Goal: Find specific page/section: Find specific page/section

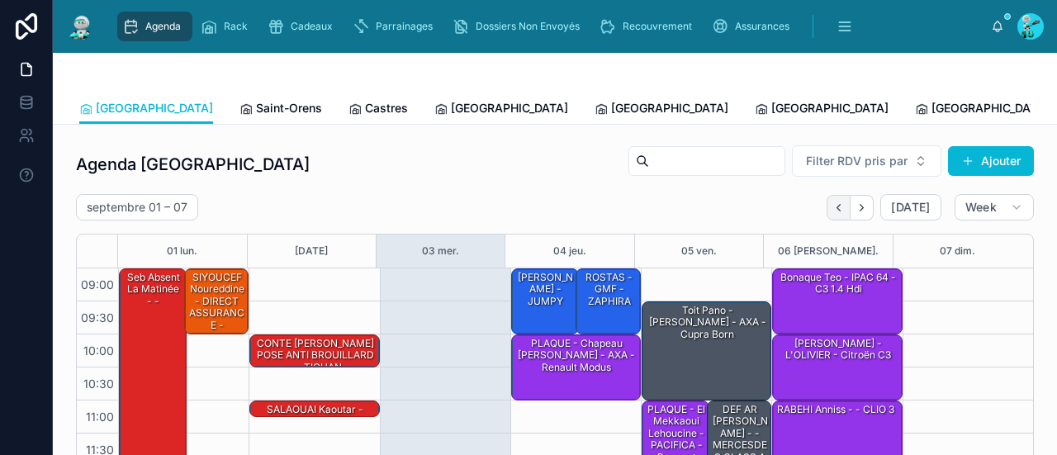
click at [836, 201] on icon "Back" at bounding box center [838, 207] width 12 height 12
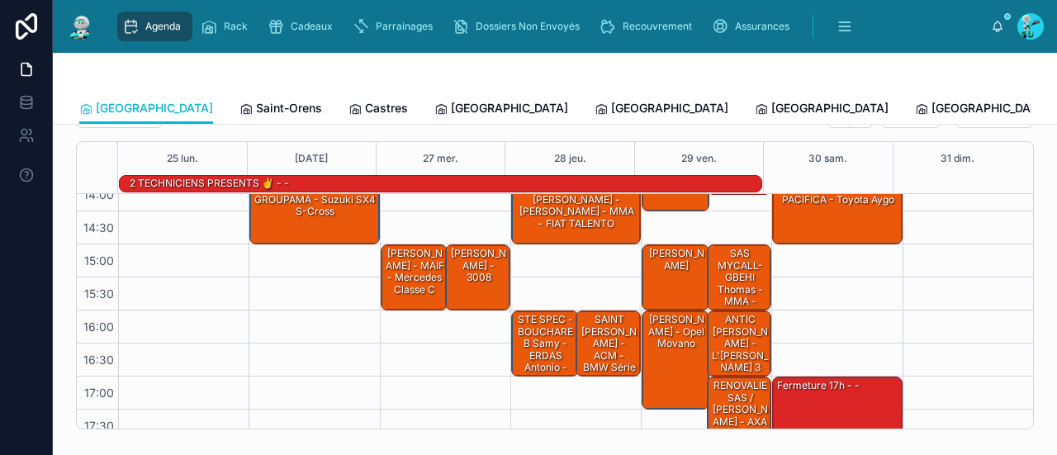
scroll to position [353, 0]
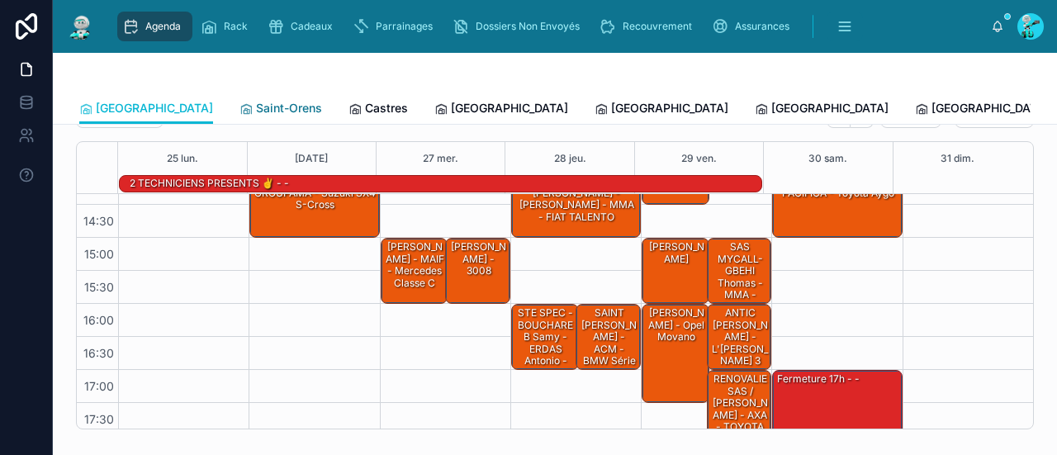
click at [256, 107] on span "Saint-Orens" at bounding box center [289, 108] width 66 height 17
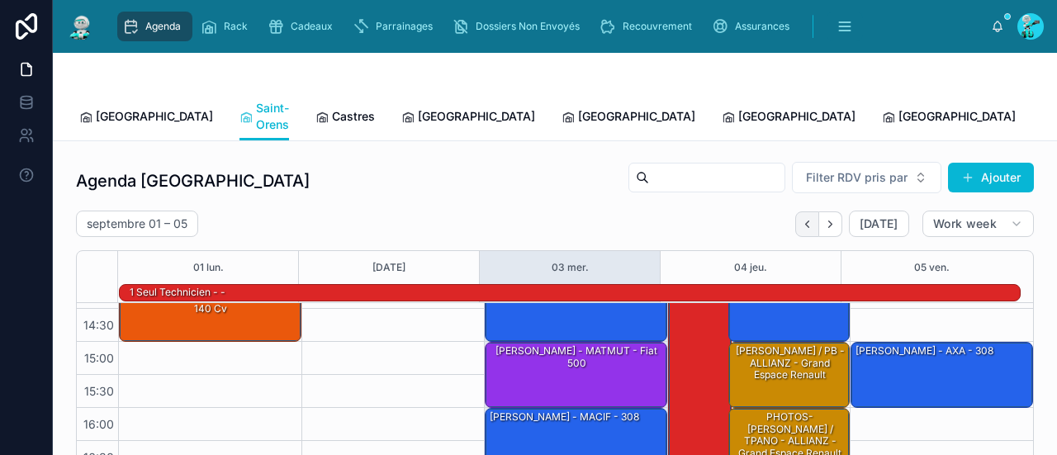
click at [802, 218] on icon "Back" at bounding box center [807, 224] width 12 height 12
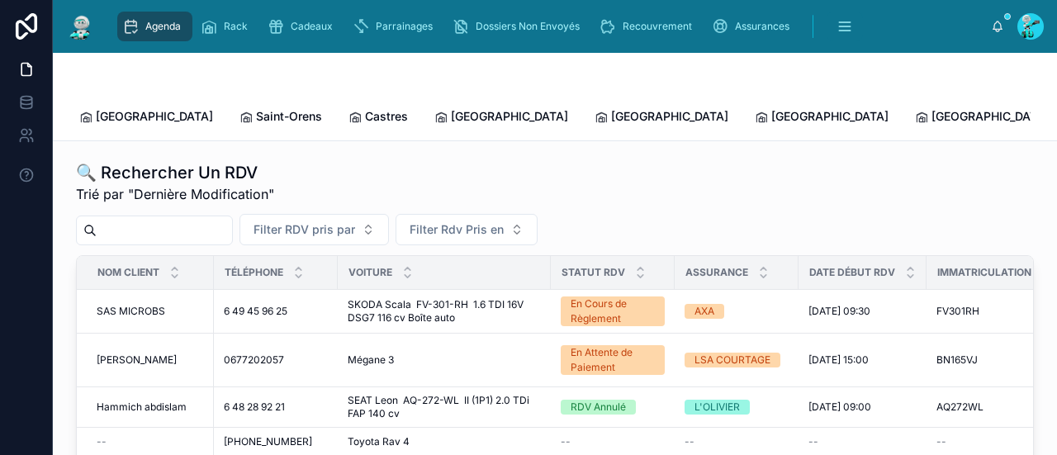
click at [210, 219] on input "text" at bounding box center [164, 230] width 135 height 23
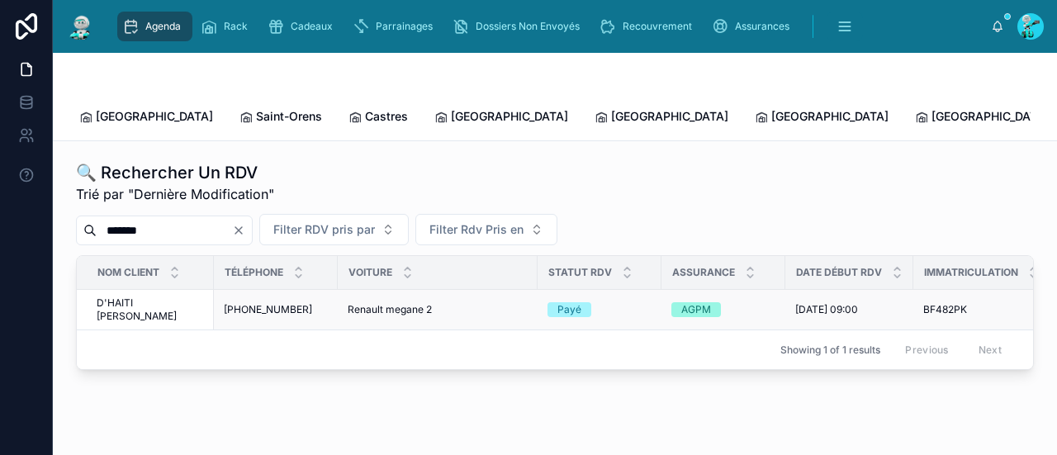
type input "*******"
click at [155, 296] on span "D'HAITI [PERSON_NAME]" at bounding box center [150, 309] width 107 height 26
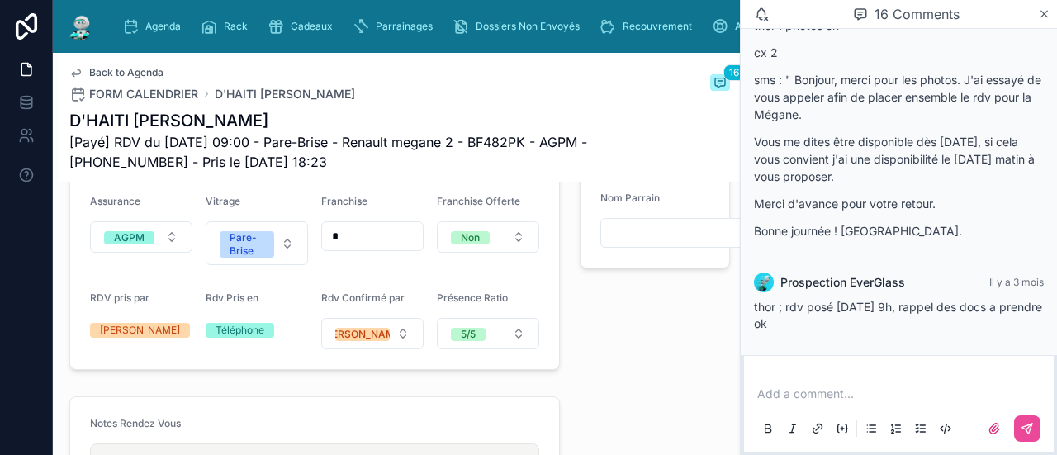
scroll to position [625, 0]
